Goal: Task Accomplishment & Management: Manage account settings

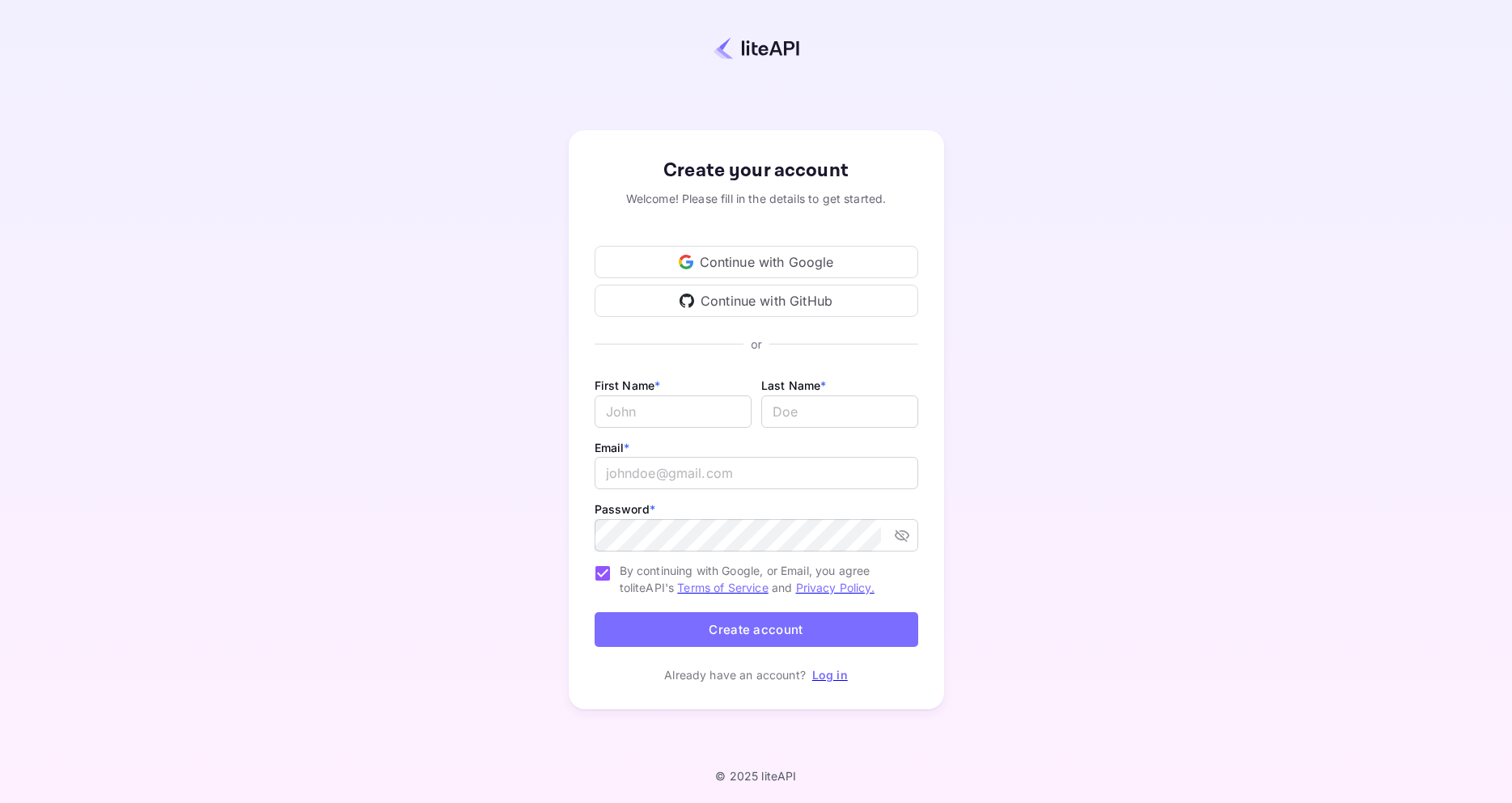
click at [774, 257] on div "Continue with Google" at bounding box center [756, 262] width 324 height 33
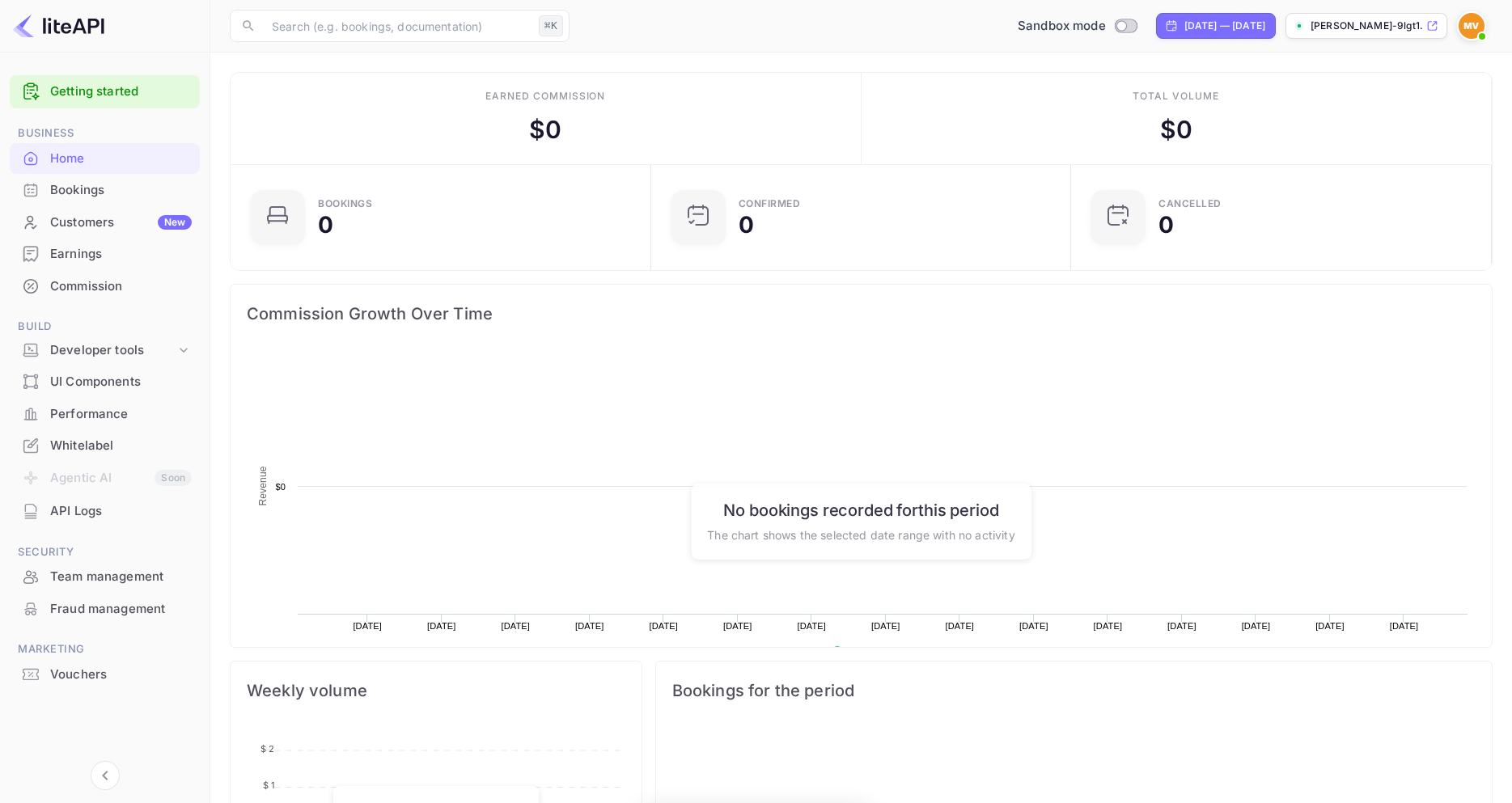
scroll to position [263, 411]
click at [93, 195] on div "Bookings" at bounding box center [121, 190] width 142 height 19
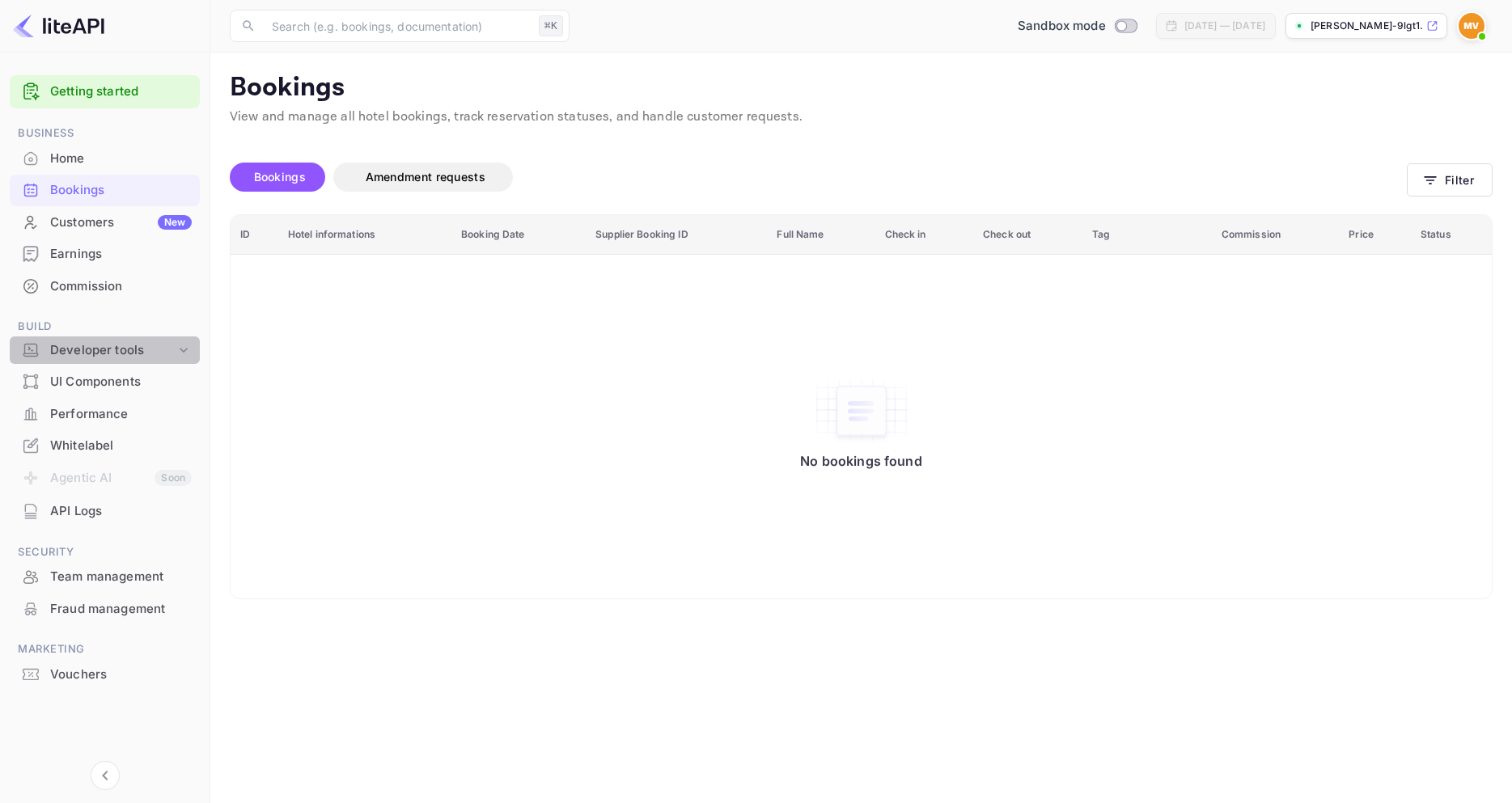
click at [125, 350] on div "Developer tools" at bounding box center [113, 350] width 126 height 19
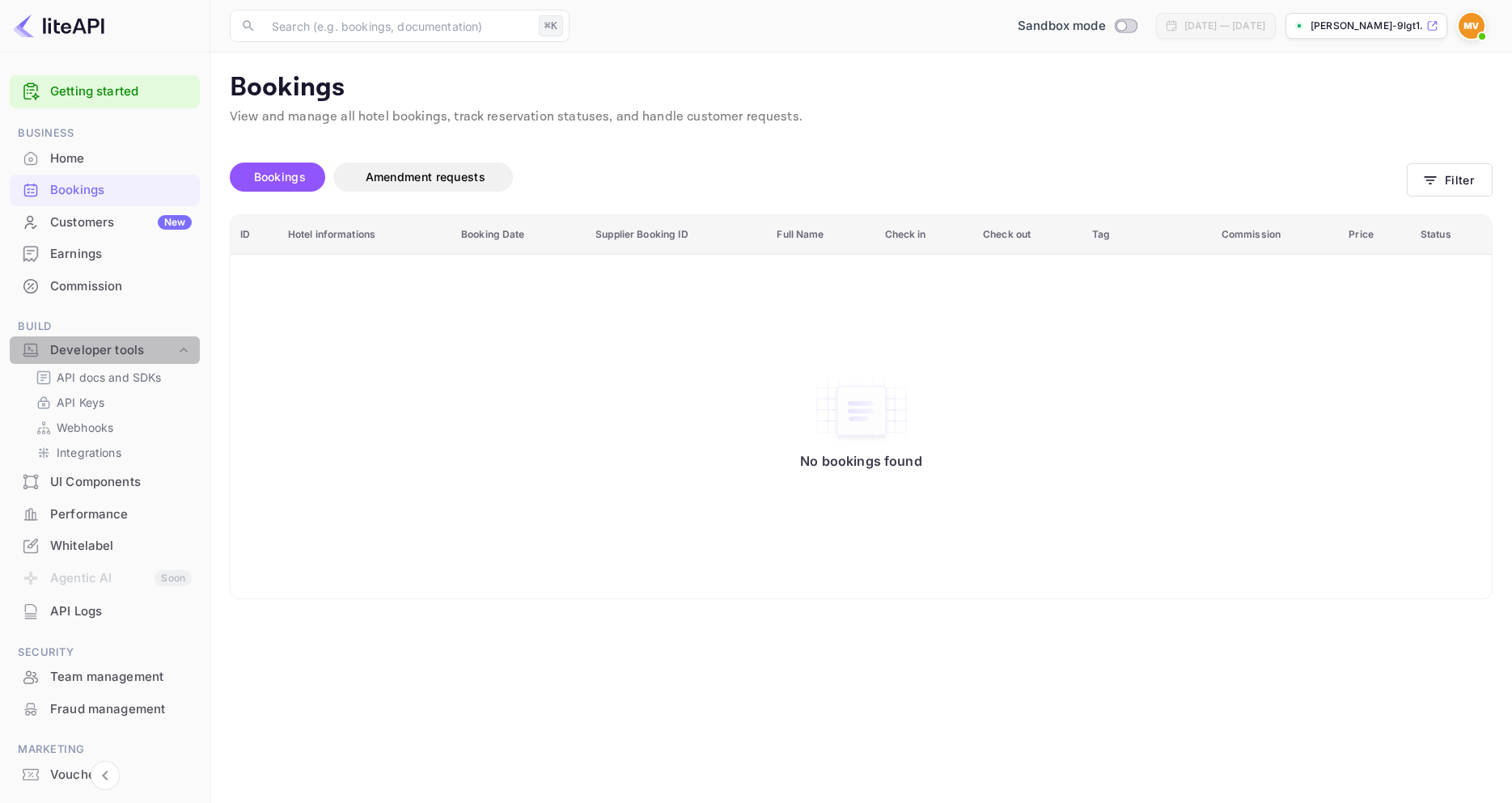
click at [125, 350] on div "Developer tools" at bounding box center [113, 350] width 126 height 19
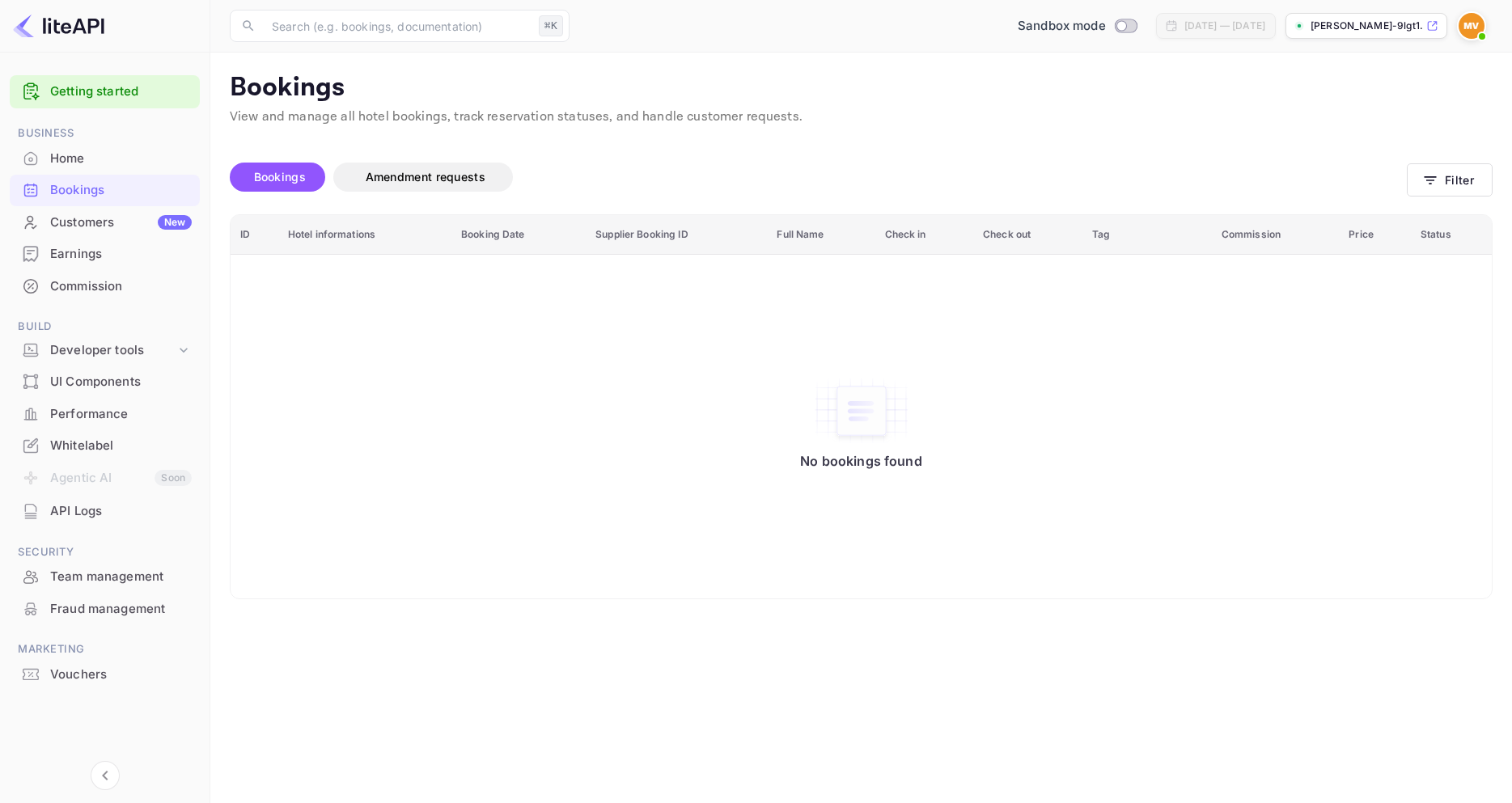
click at [70, 156] on div "Home" at bounding box center [121, 158] width 142 height 19
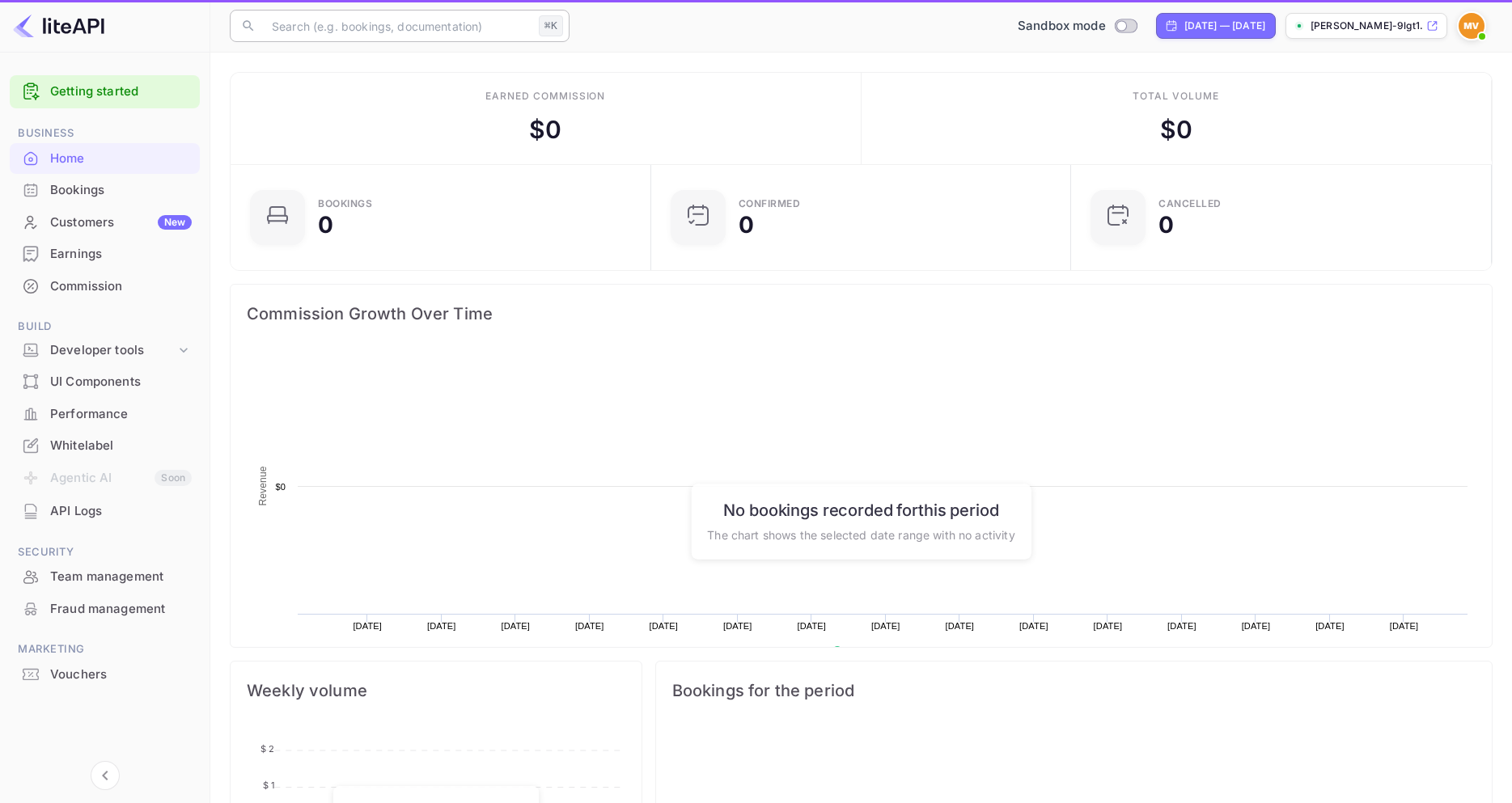
scroll to position [263, 411]
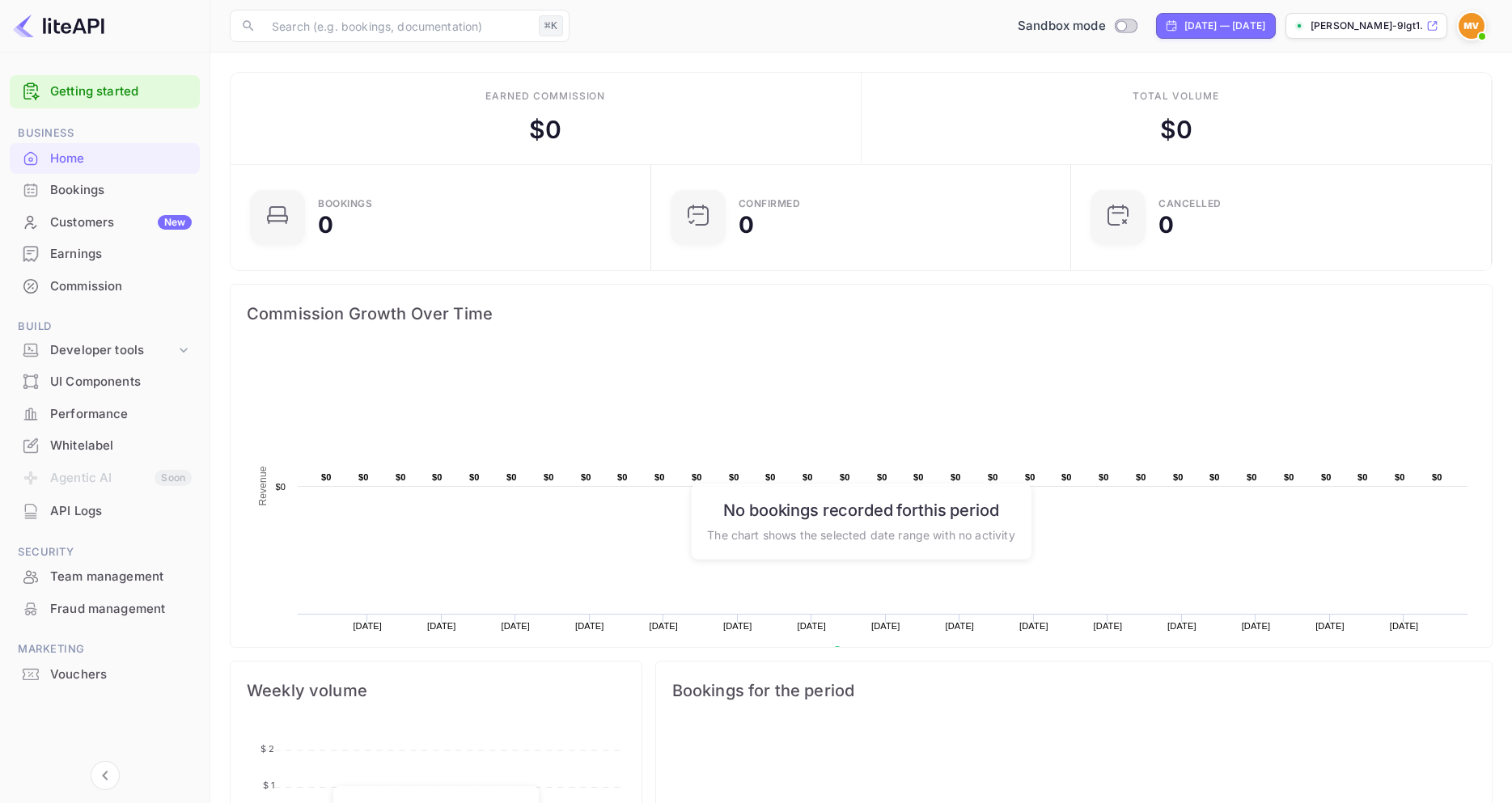
click at [1463, 20] on img at bounding box center [1470, 26] width 26 height 26
click at [1378, 137] on div "Settings" at bounding box center [1393, 127] width 186 height 39
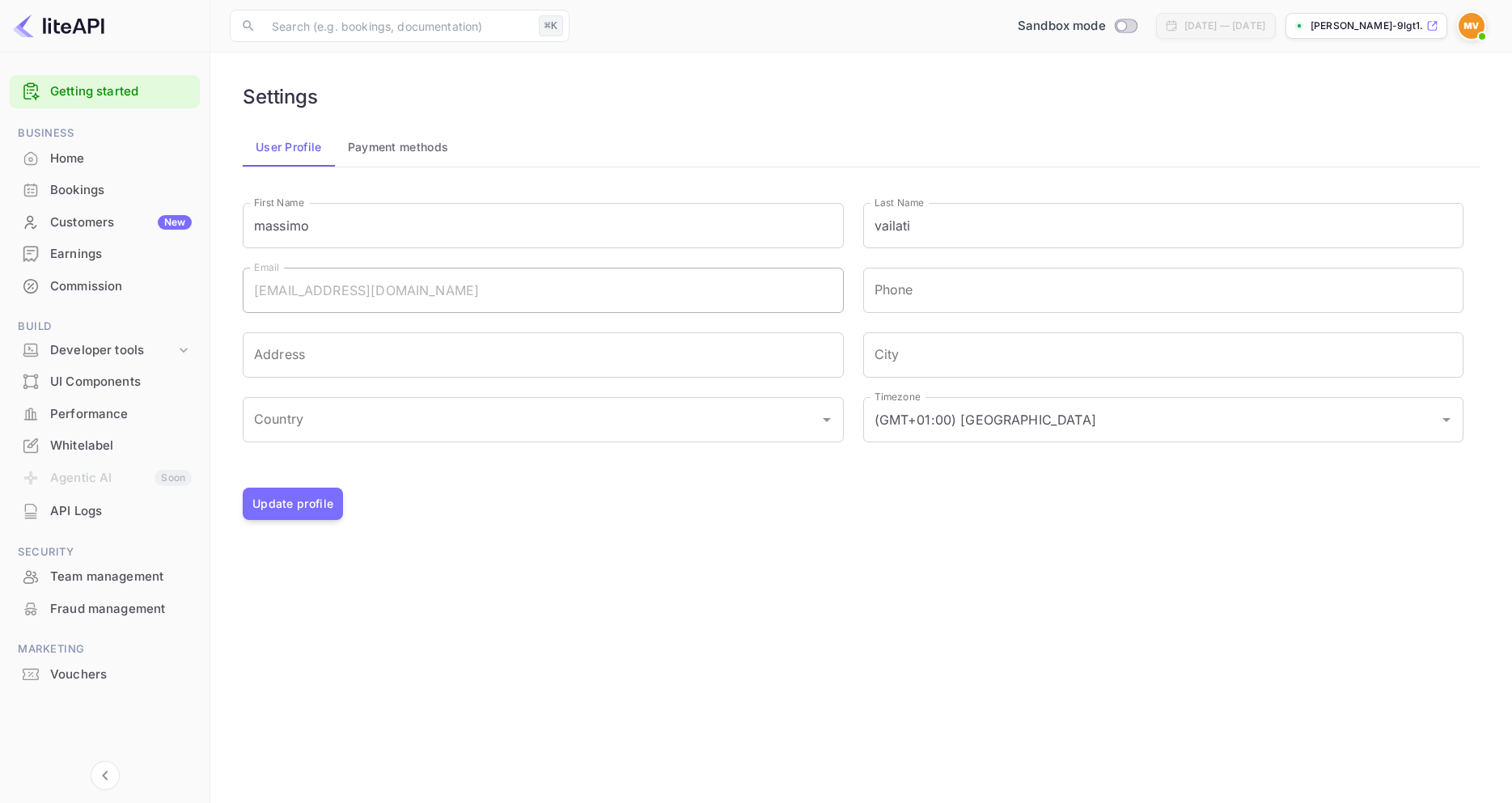
click at [419, 149] on button "Payment methods" at bounding box center [398, 147] width 127 height 39
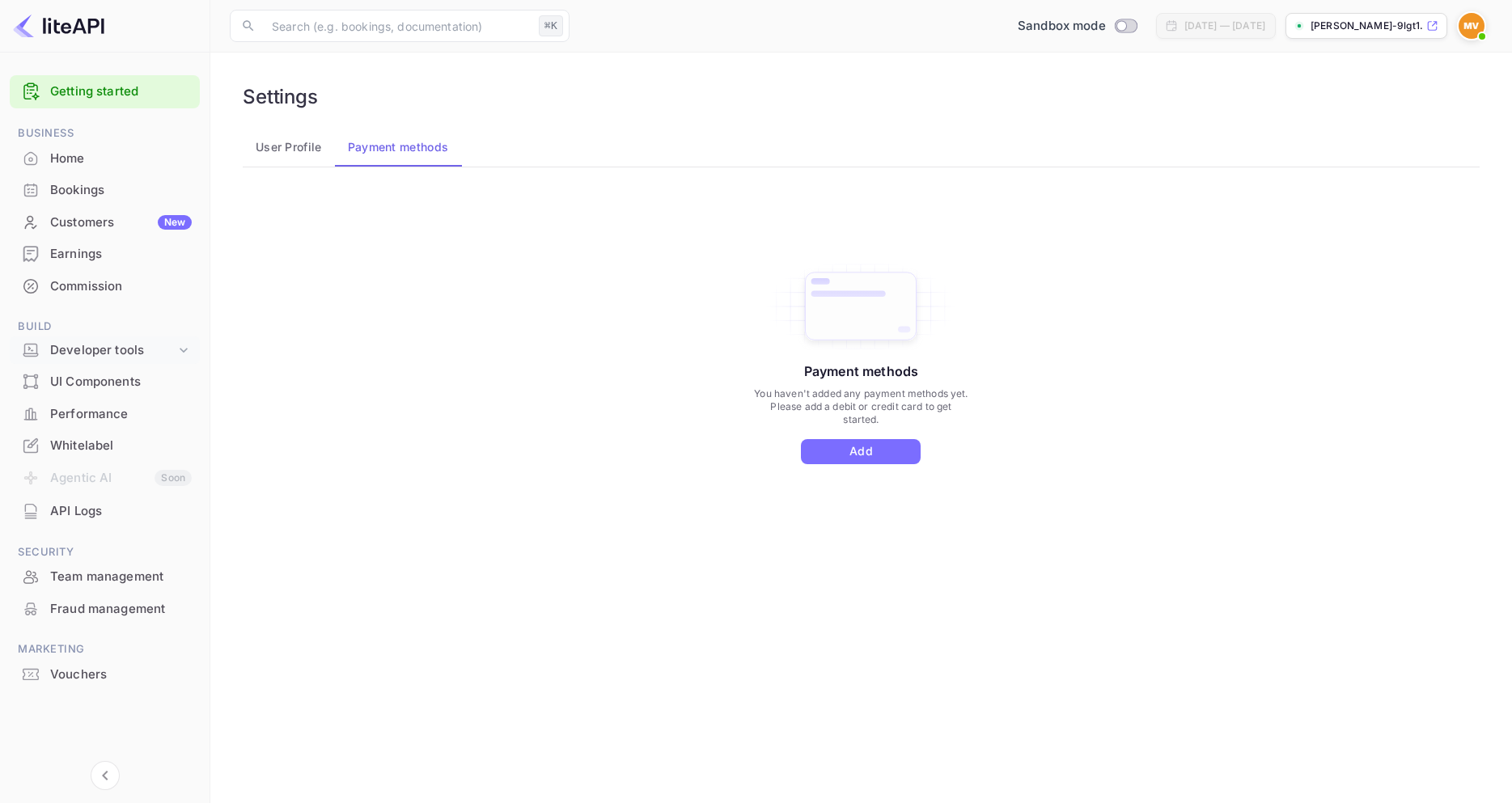
click at [186, 352] on icon at bounding box center [183, 350] width 16 height 16
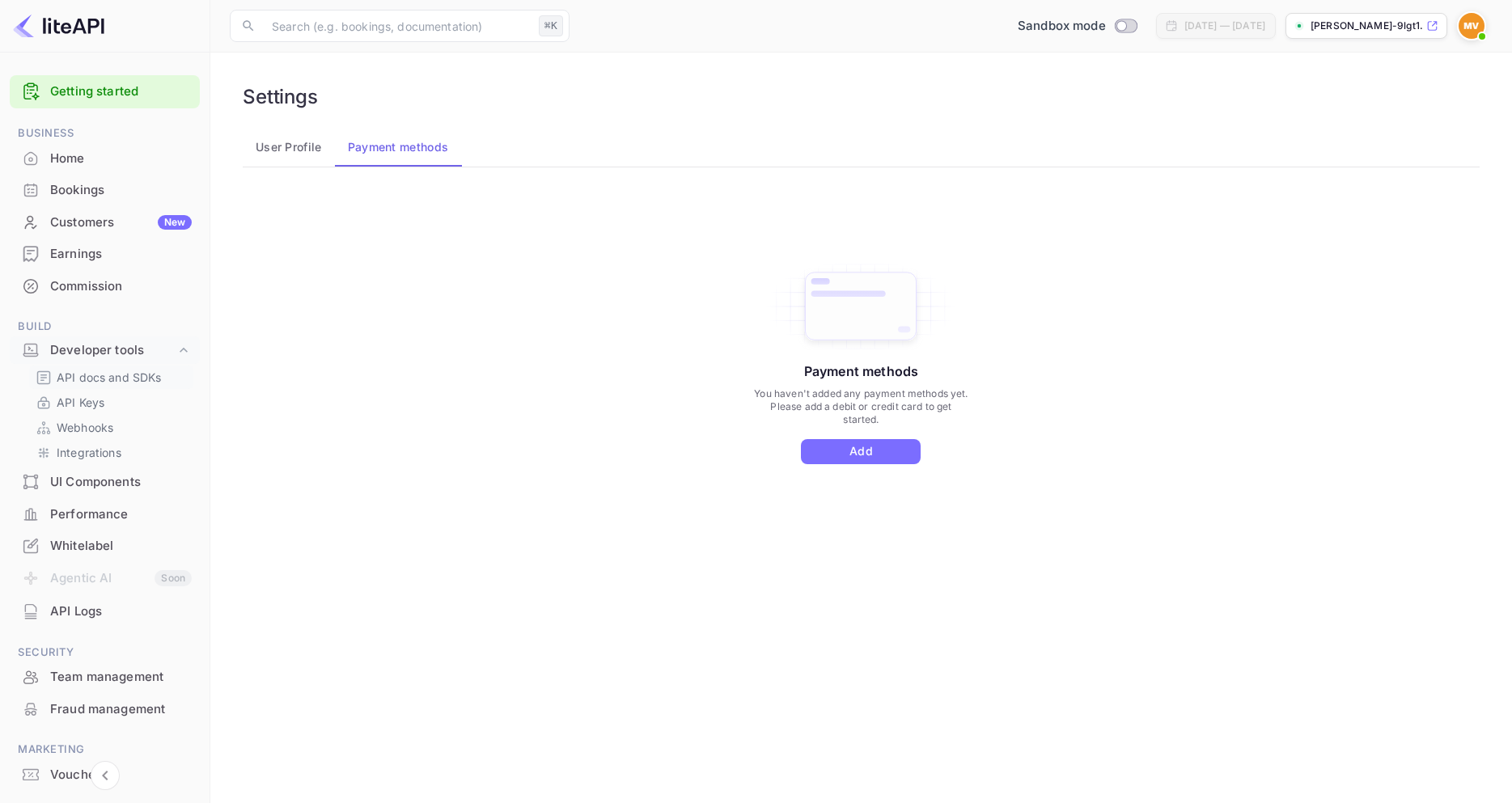
click at [144, 373] on p "API docs and SDKs" at bounding box center [109, 377] width 105 height 17
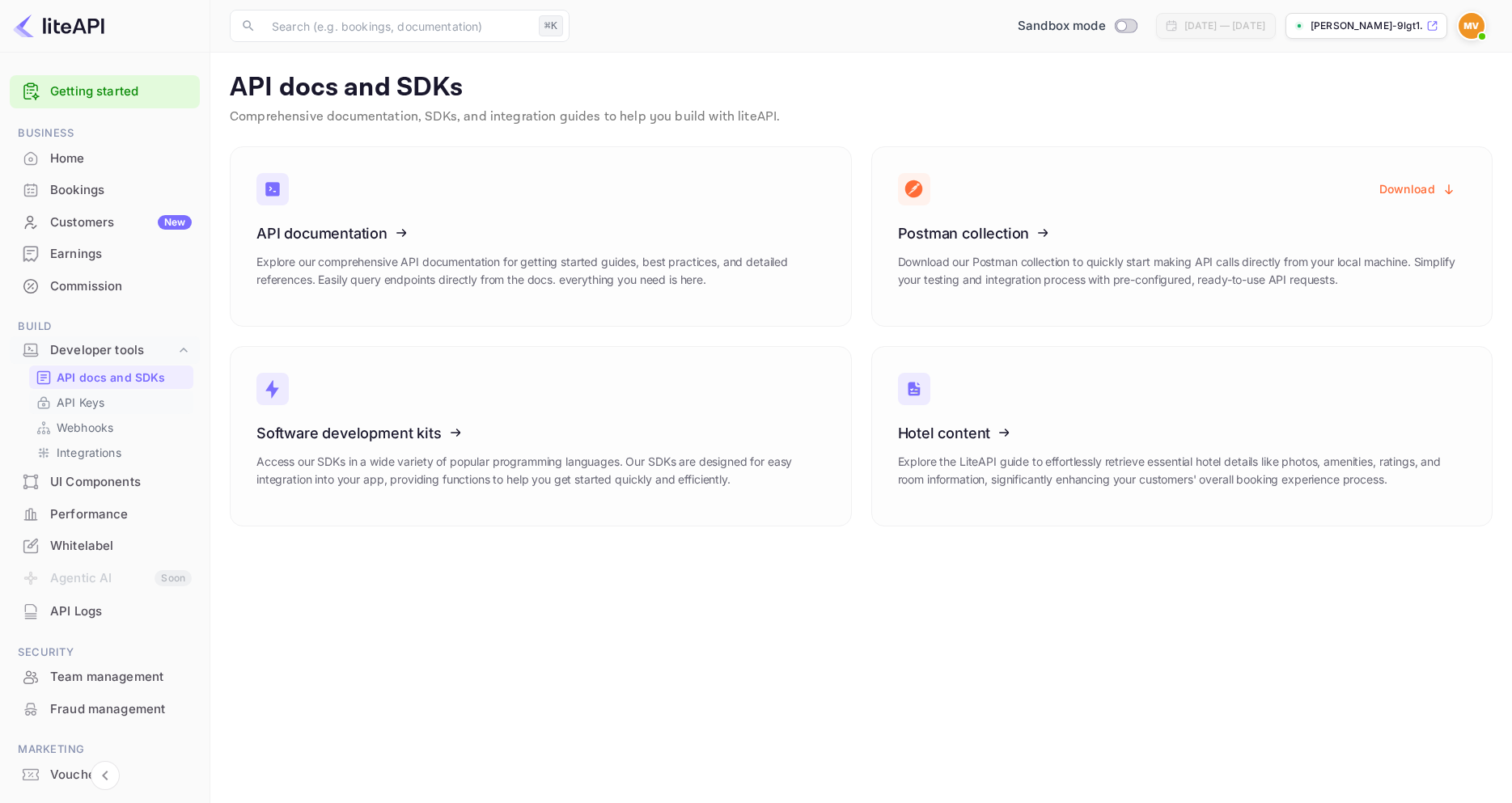
click at [89, 401] on p "API Keys" at bounding box center [81, 402] width 48 height 17
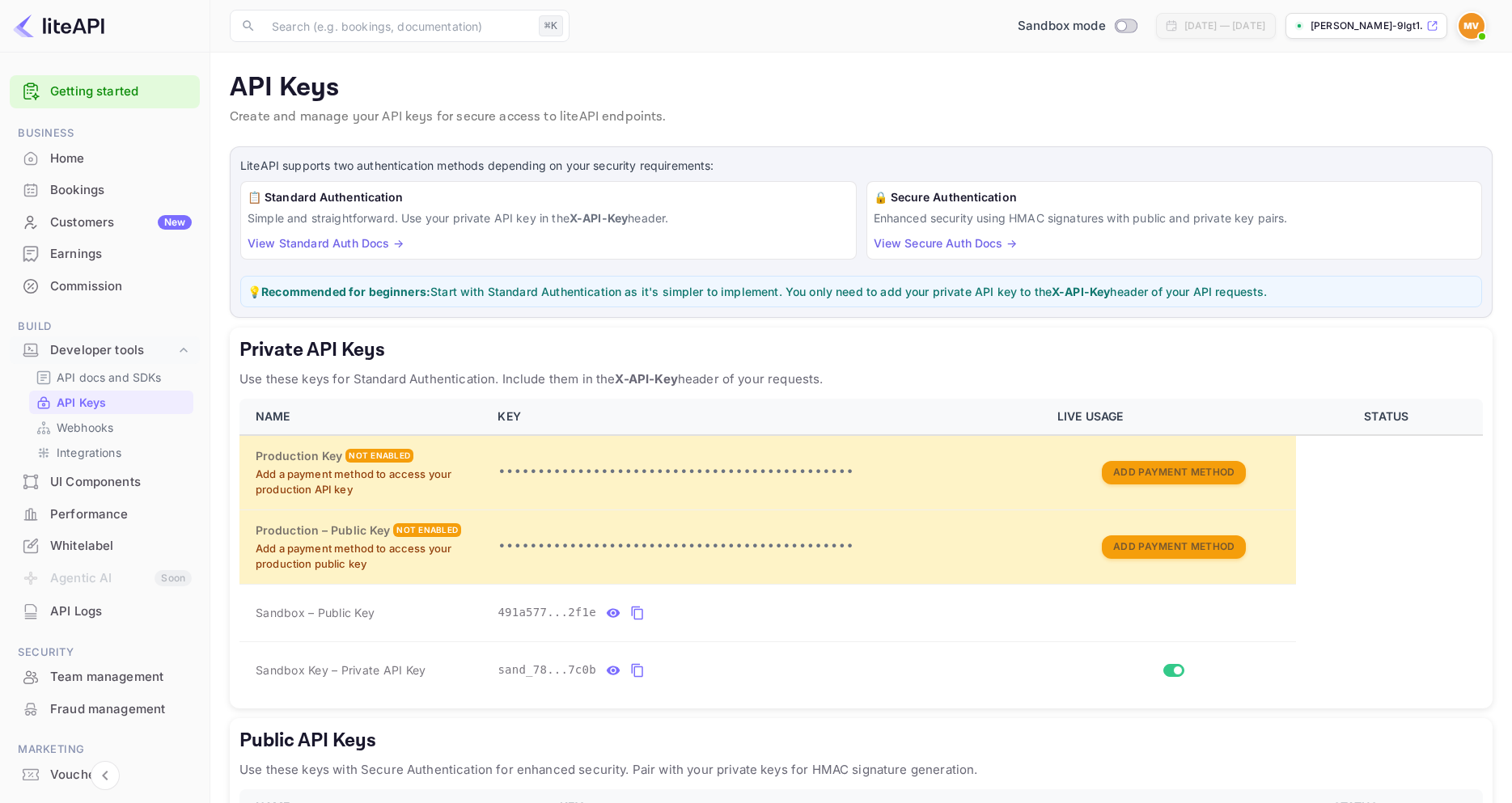
click at [85, 25] on img at bounding box center [58, 26] width 91 height 26
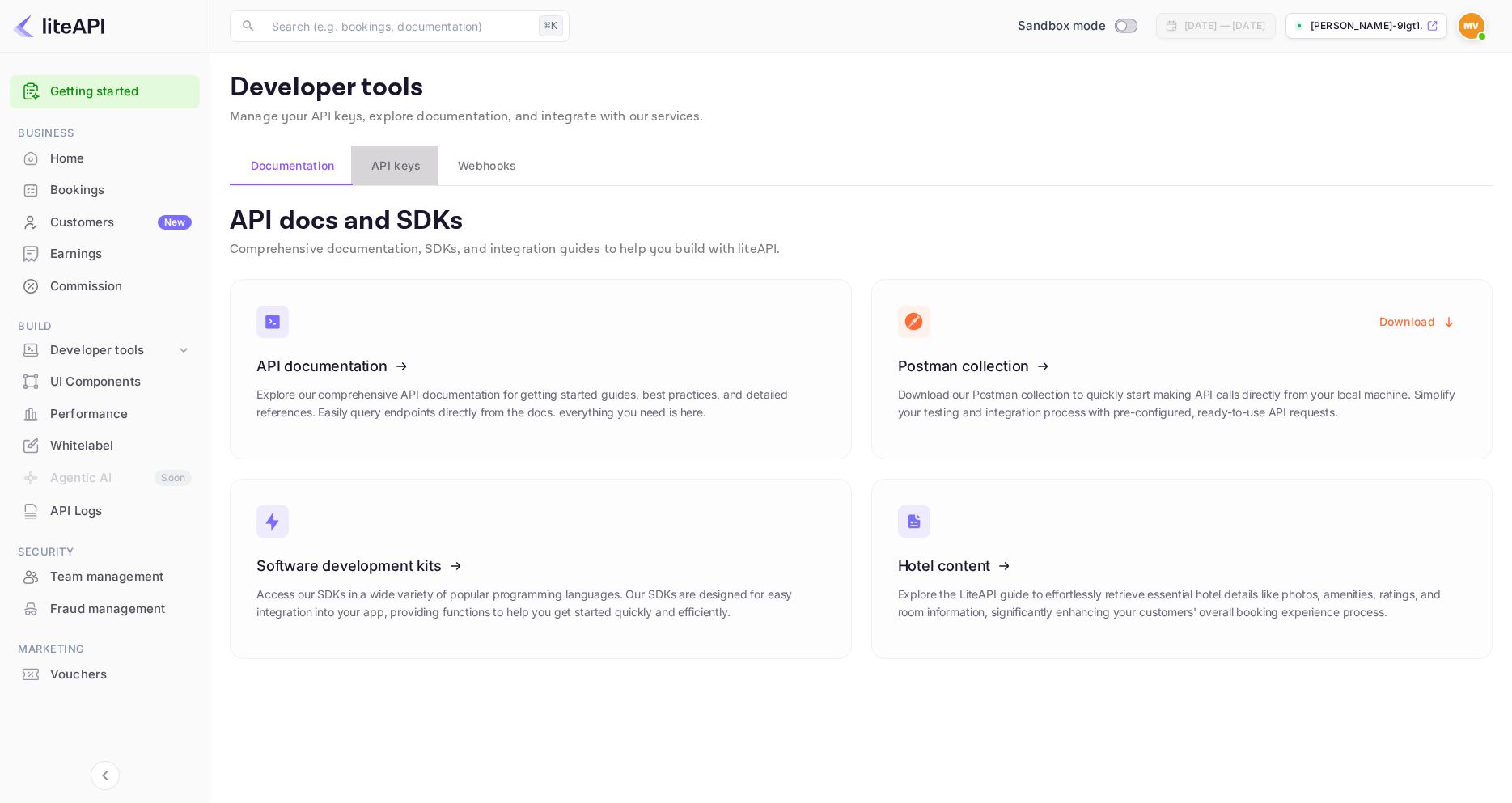
click at [393, 174] on span "API keys" at bounding box center [396, 165] width 50 height 19
